Goal: Information Seeking & Learning: Learn about a topic

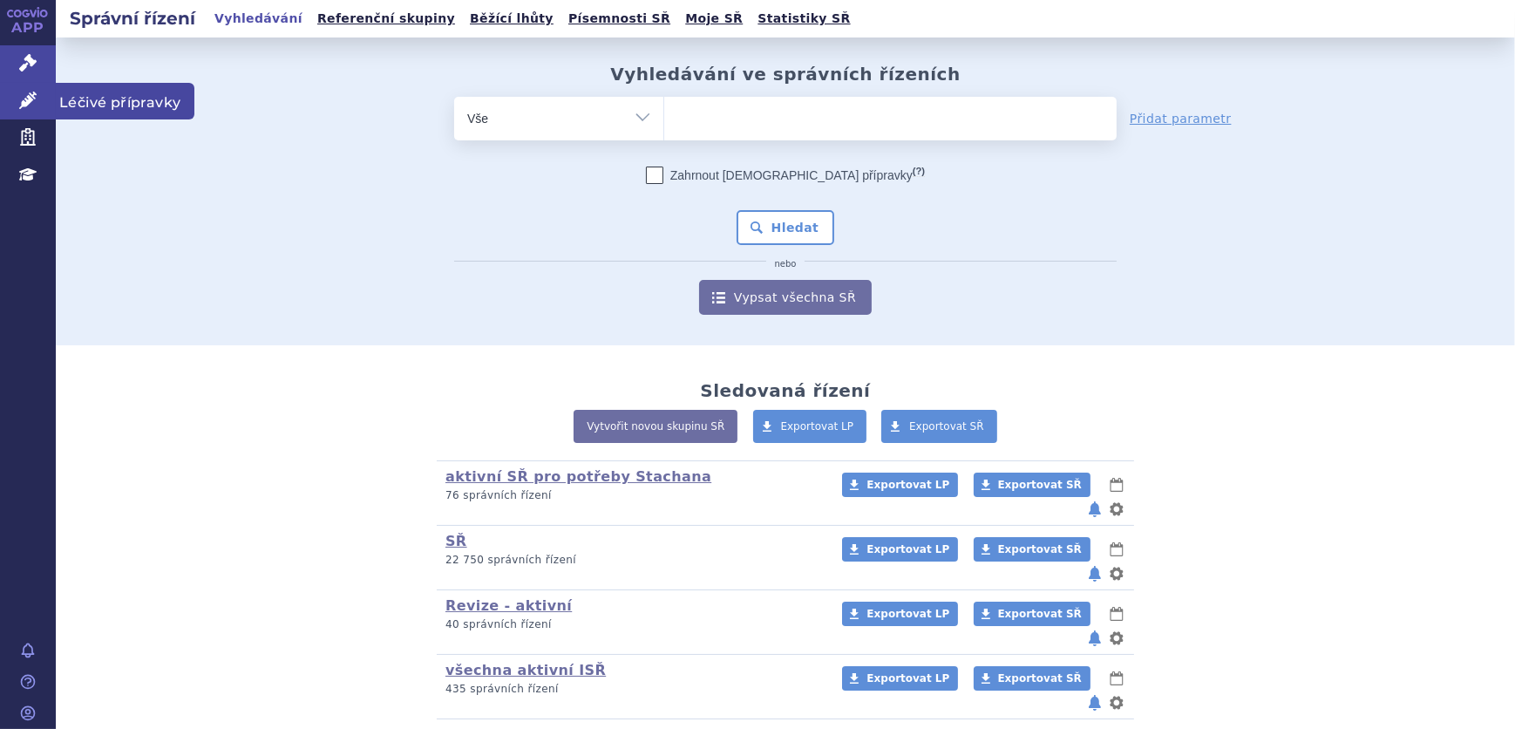
click at [37, 101] on link "Léčivé přípravky" at bounding box center [28, 101] width 56 height 37
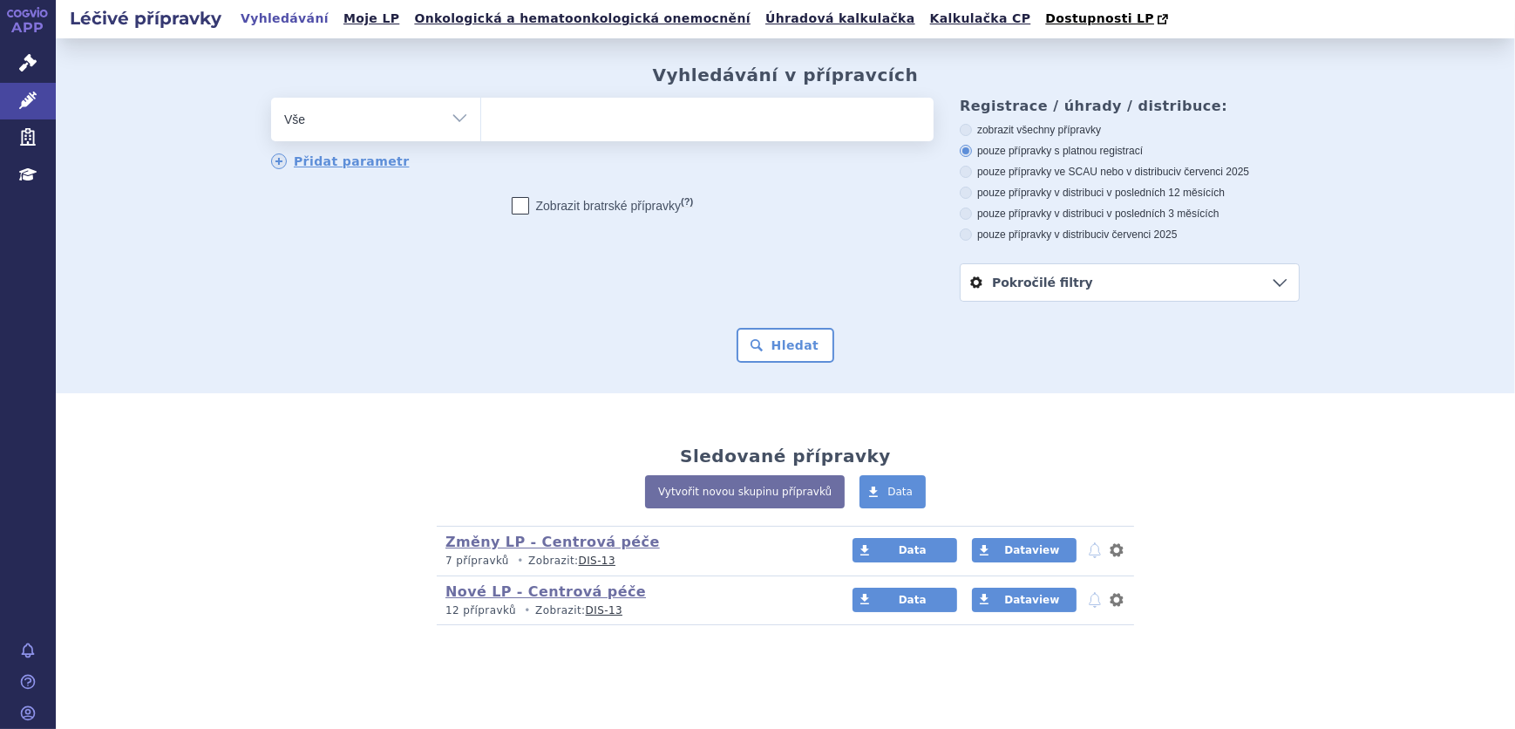
click at [537, 126] on ul at bounding box center [707, 116] width 452 height 37
click at [481, 126] on select at bounding box center [480, 119] width 1 height 44
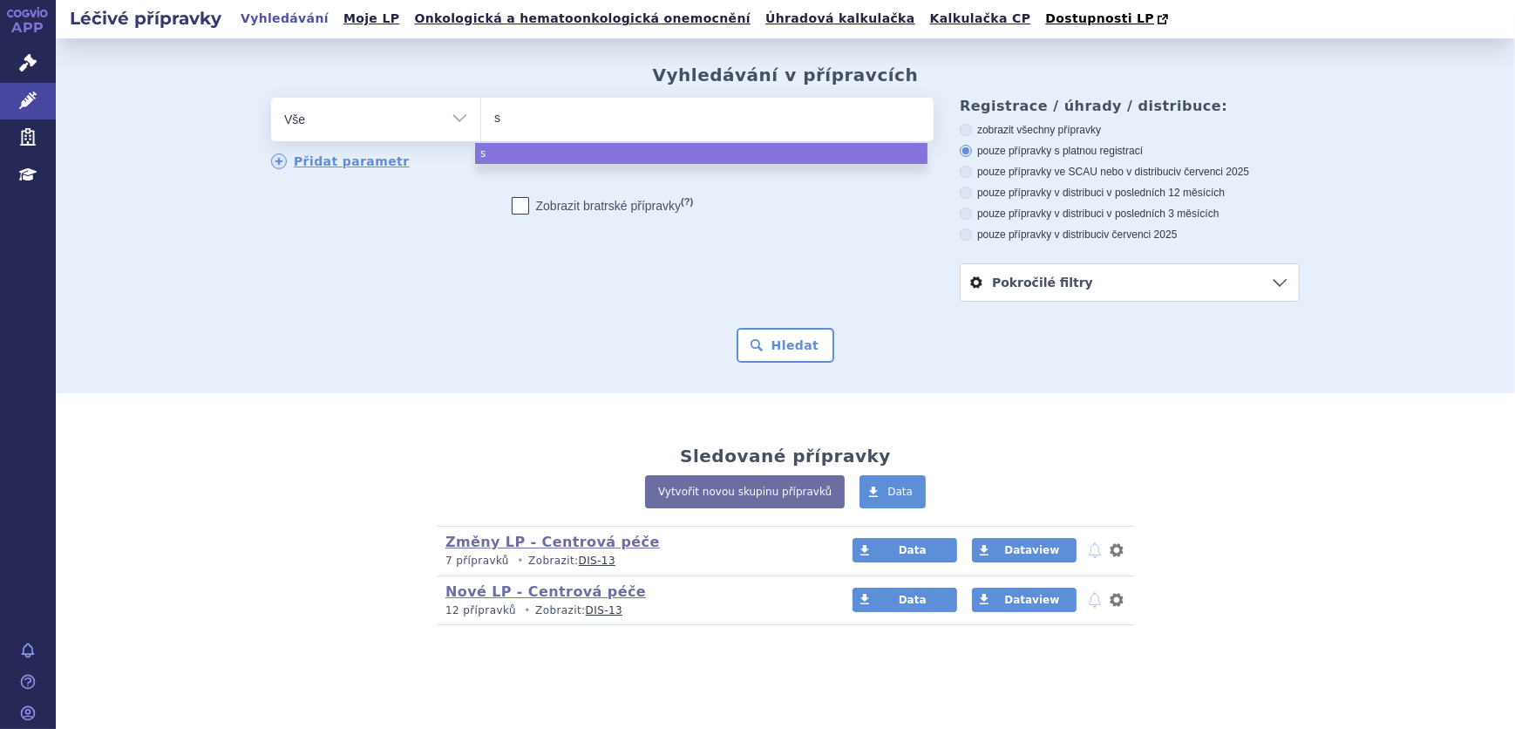
type input "st"
type input "ste"
type input "stela"
type input "[MEDICAL_DATA]"
select select "[MEDICAL_DATA]"
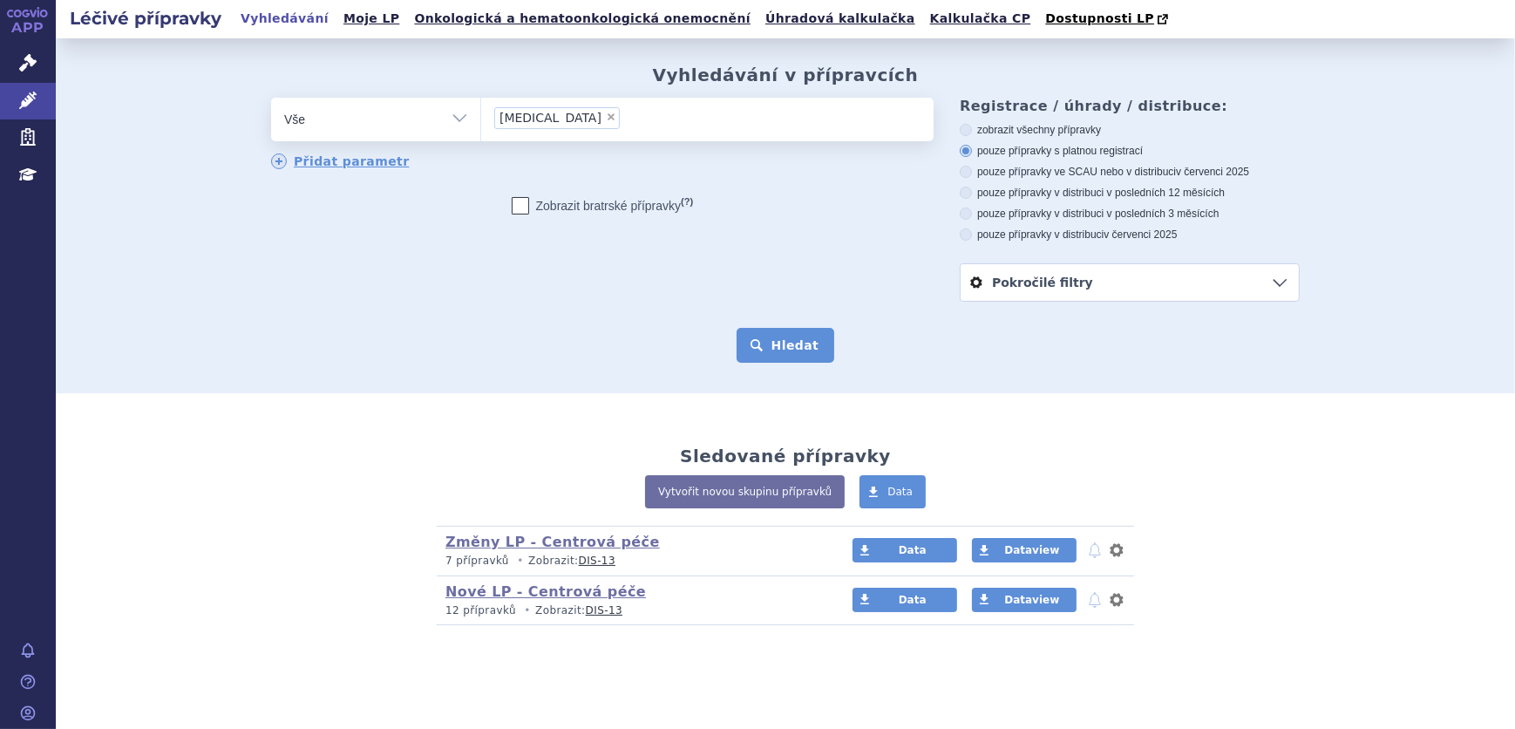
click at [816, 344] on button "Hledat" at bounding box center [786, 345] width 99 height 35
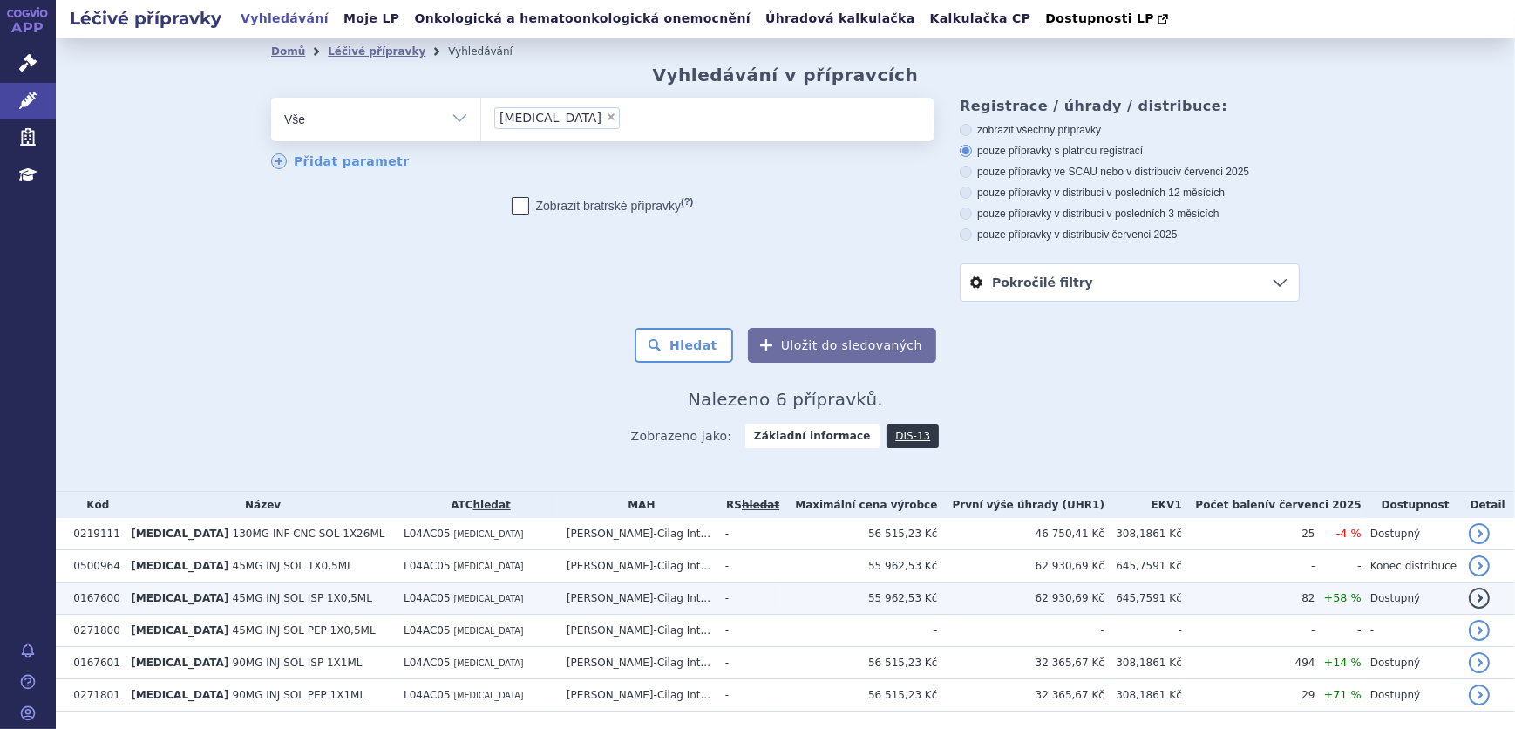
click at [453, 602] on span "[MEDICAL_DATA]" at bounding box center [488, 599] width 70 height 10
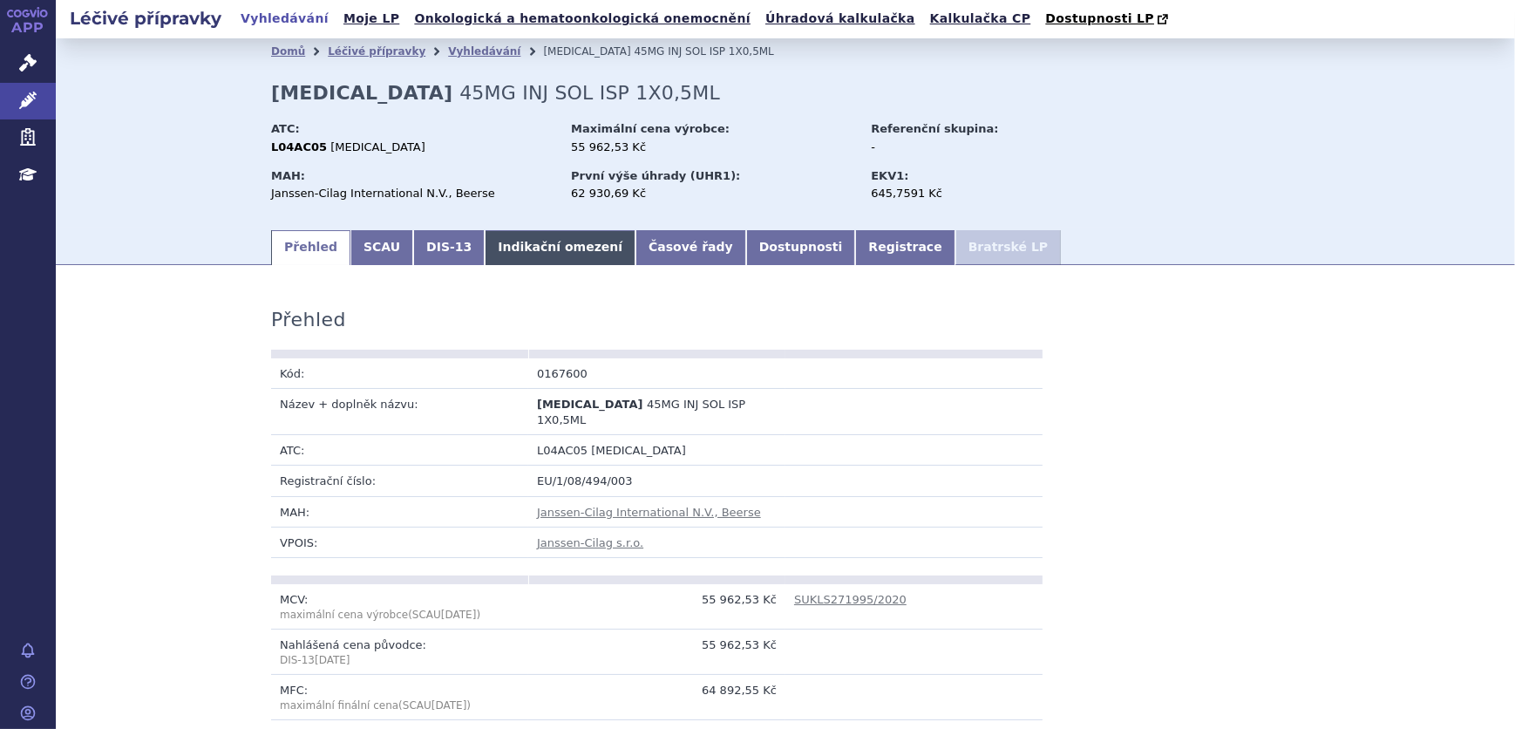
click at [544, 235] on link "Indikační omezení" at bounding box center [560, 247] width 151 height 35
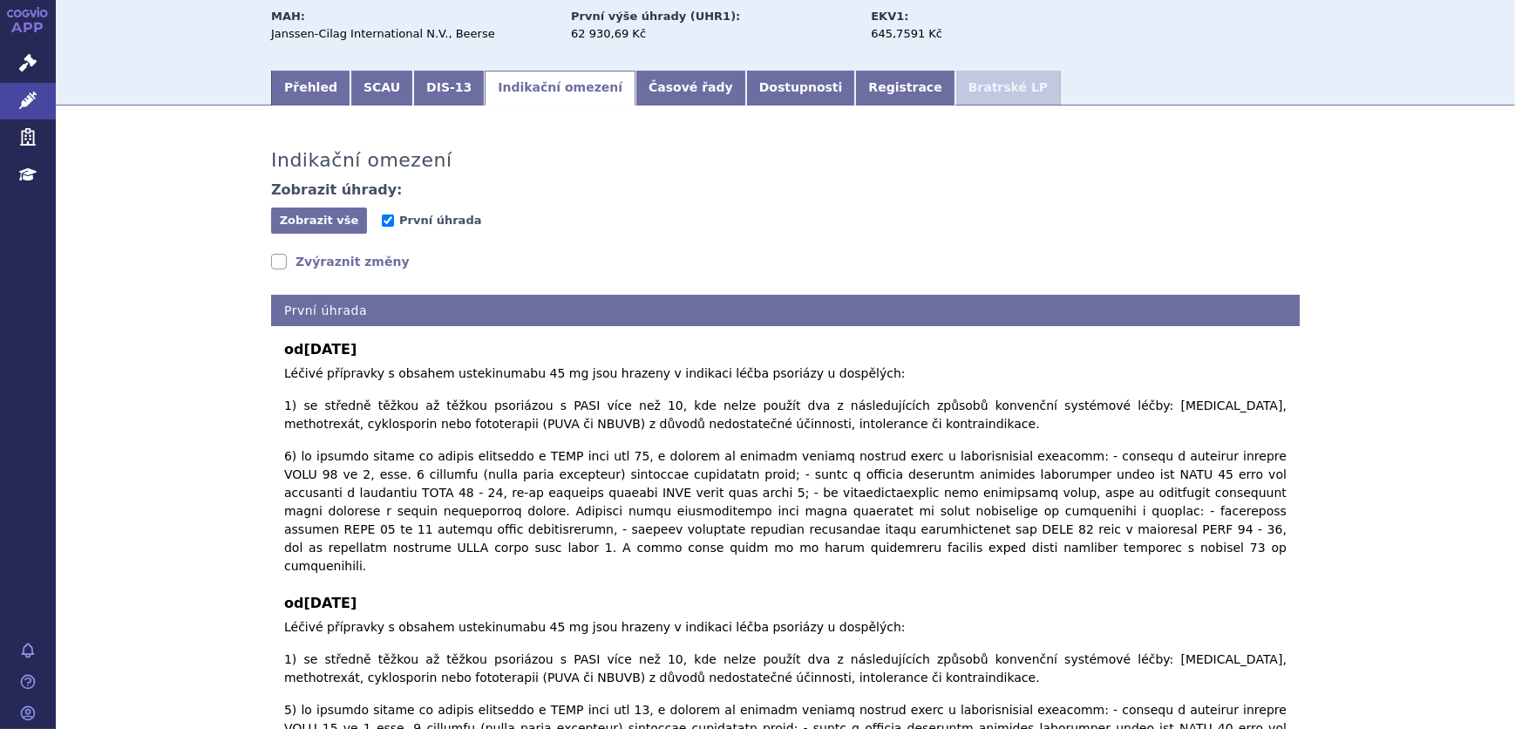
scroll to position [158, 0]
